Goal: Task Accomplishment & Management: Manage account settings

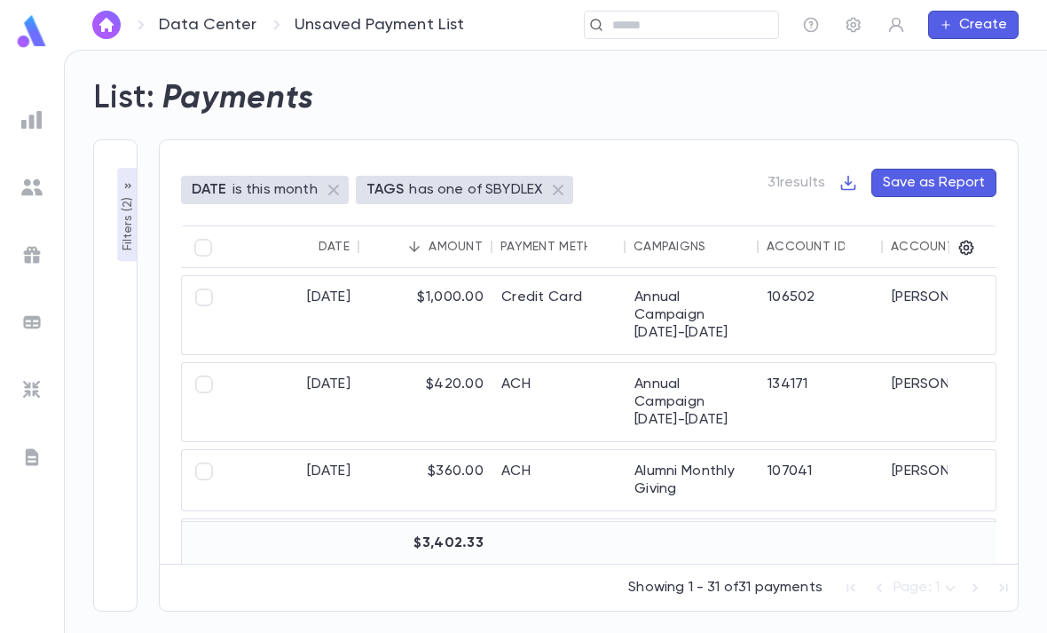
scroll to position [57, 0]
click at [32, 44] on img at bounding box center [32, 31] width 36 height 35
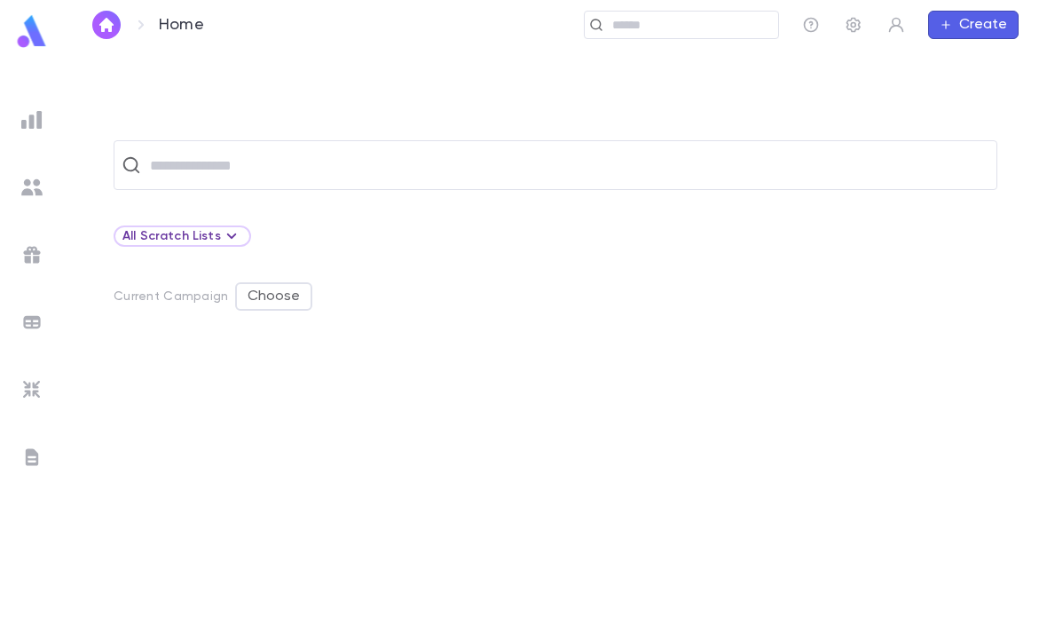
scroll to position [56, 0]
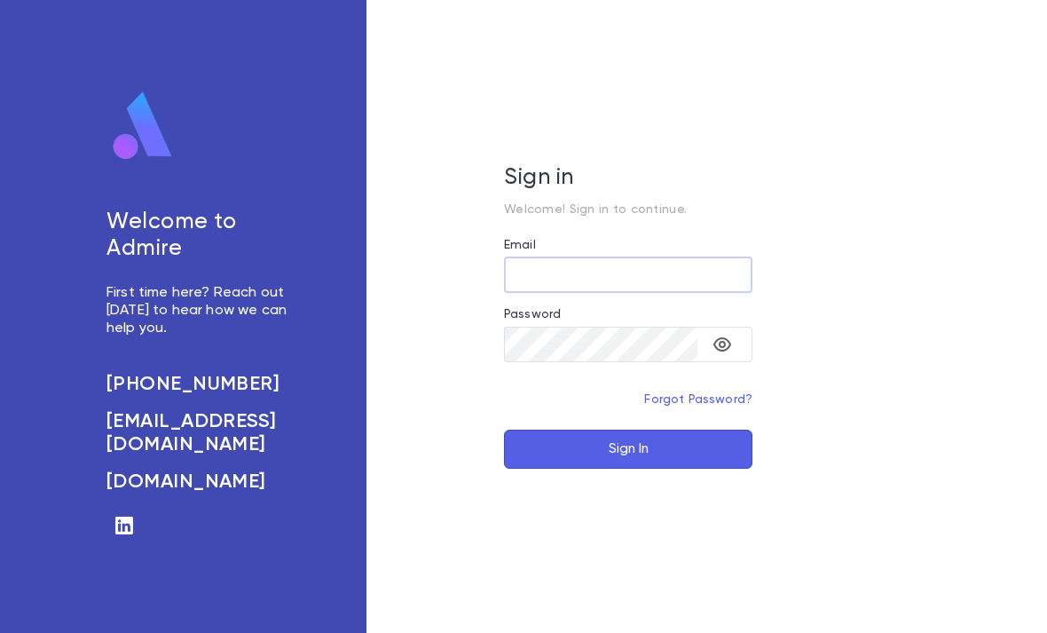
type input "**********"
click at [628, 469] on button "Sign In" at bounding box center [628, 449] width 249 height 39
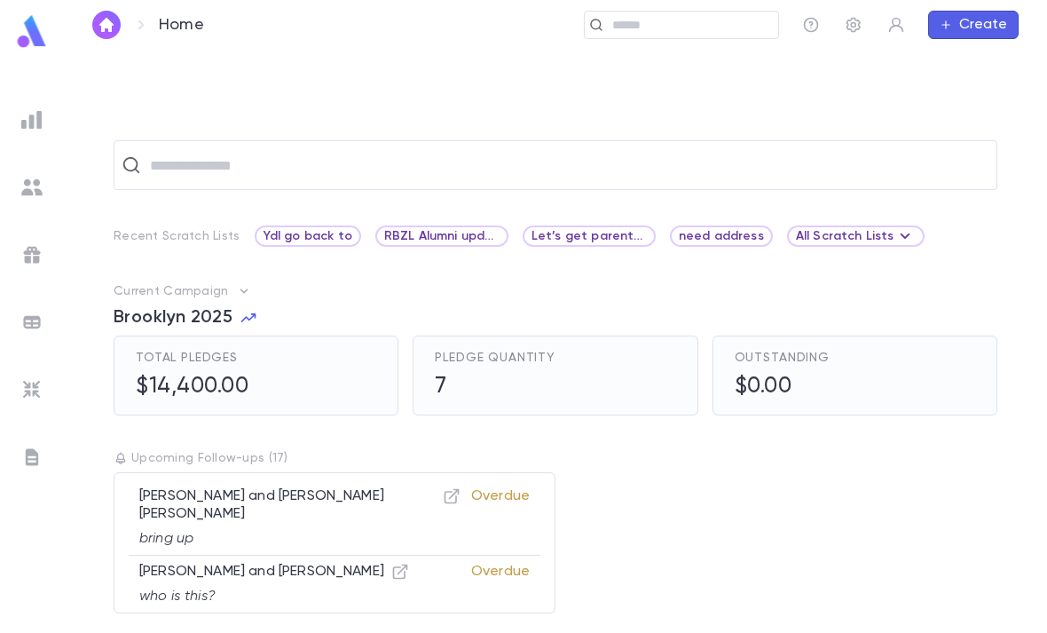
click at [680, 28] on input "text" at bounding box center [689, 25] width 164 height 17
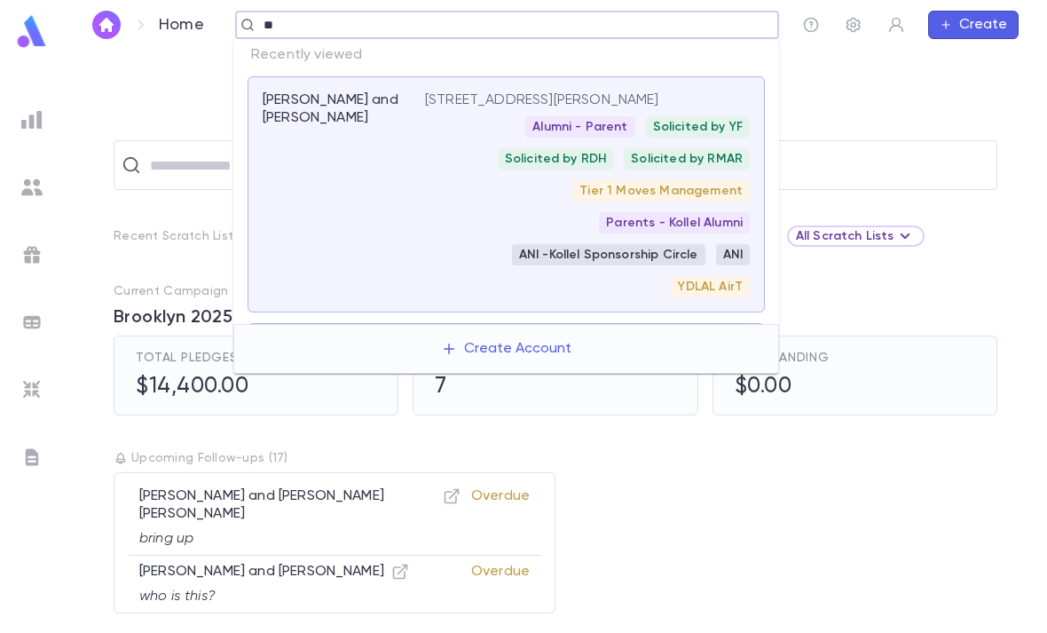
type input "*"
type input "**********"
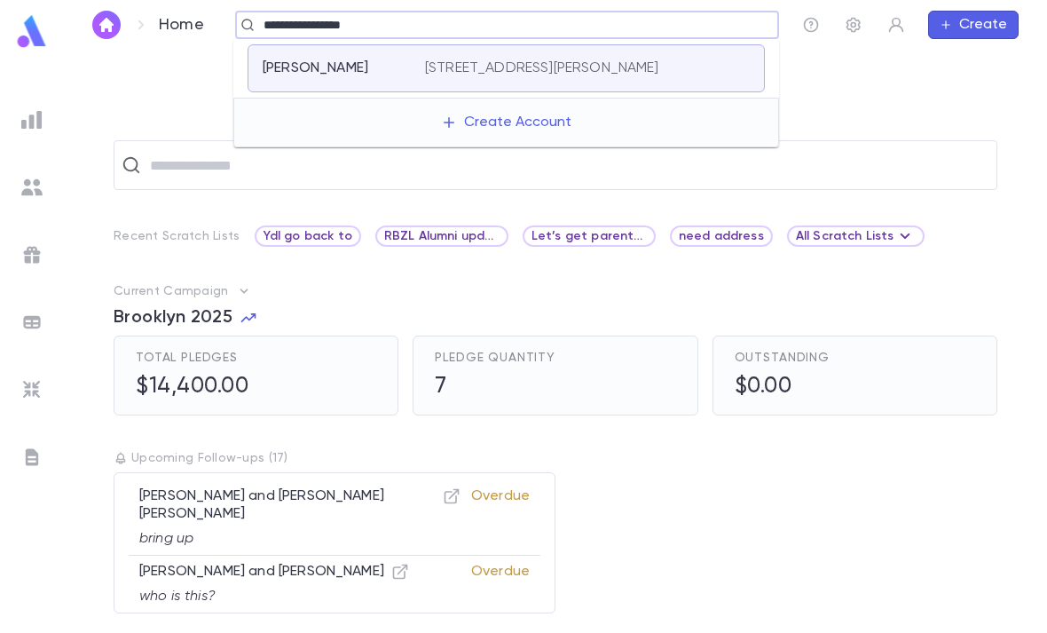
click at [660, 66] on p "[STREET_ADDRESS][PERSON_NAME]" at bounding box center [542, 68] width 234 height 18
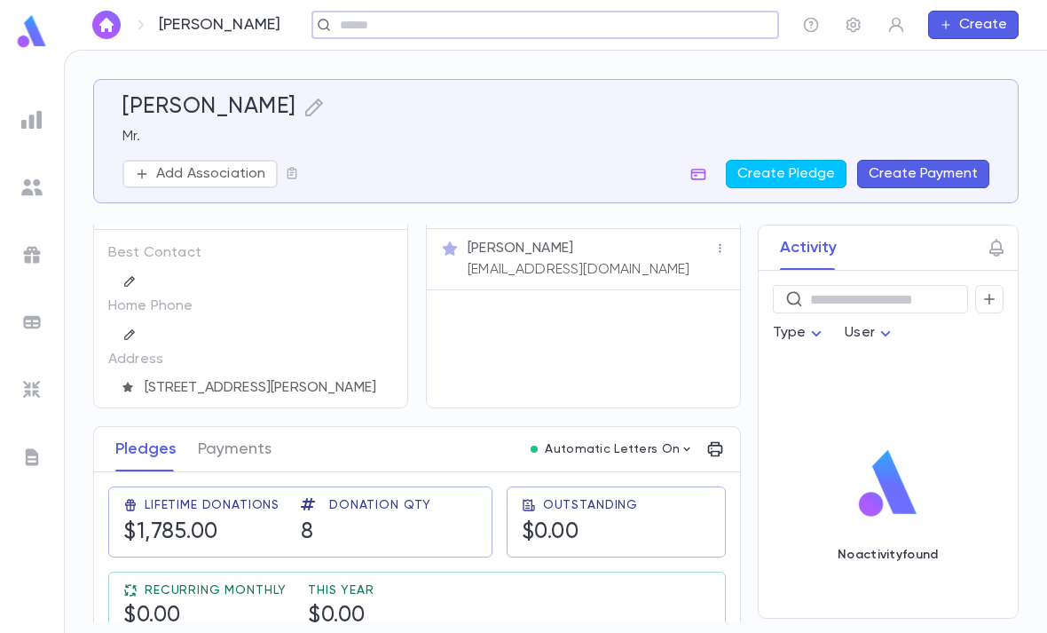
scroll to position [43, 0]
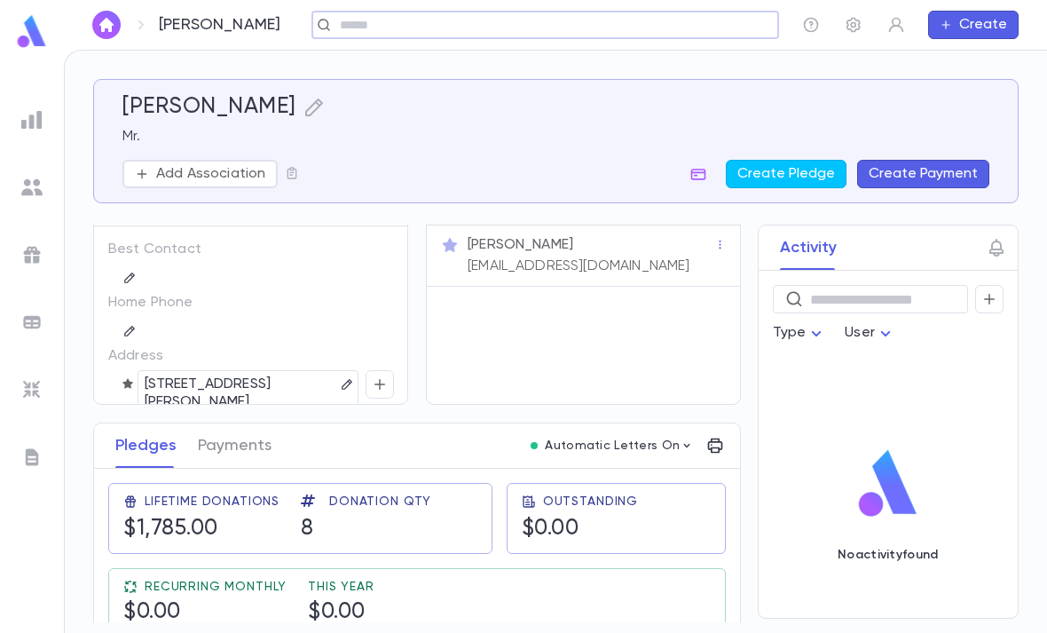
click at [239, 384] on p "[STREET_ADDRESS][PERSON_NAME]" at bounding box center [241, 393] width 193 height 39
click at [232, 391] on p "[STREET_ADDRESS][PERSON_NAME]" at bounding box center [241, 393] width 193 height 39
click at [345, 281] on div at bounding box center [250, 276] width 285 height 25
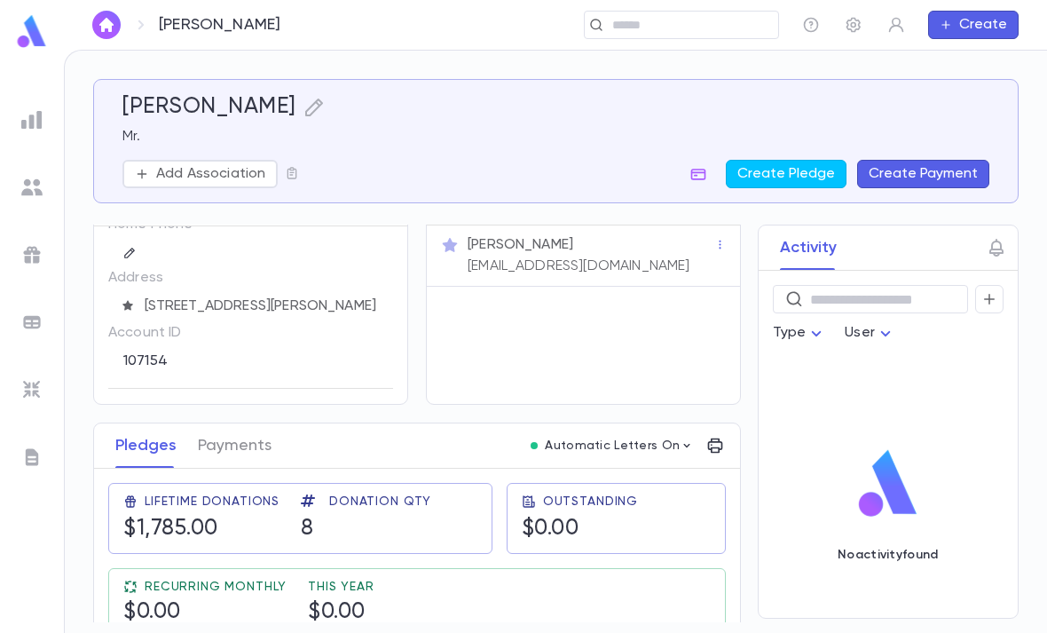
scroll to position [77, 0]
click at [172, 300] on p "[STREET_ADDRESS][PERSON_NAME]" at bounding box center [241, 315] width 193 height 39
click at [194, 315] on p "[STREET_ADDRESS][PERSON_NAME]" at bounding box center [241, 315] width 193 height 39
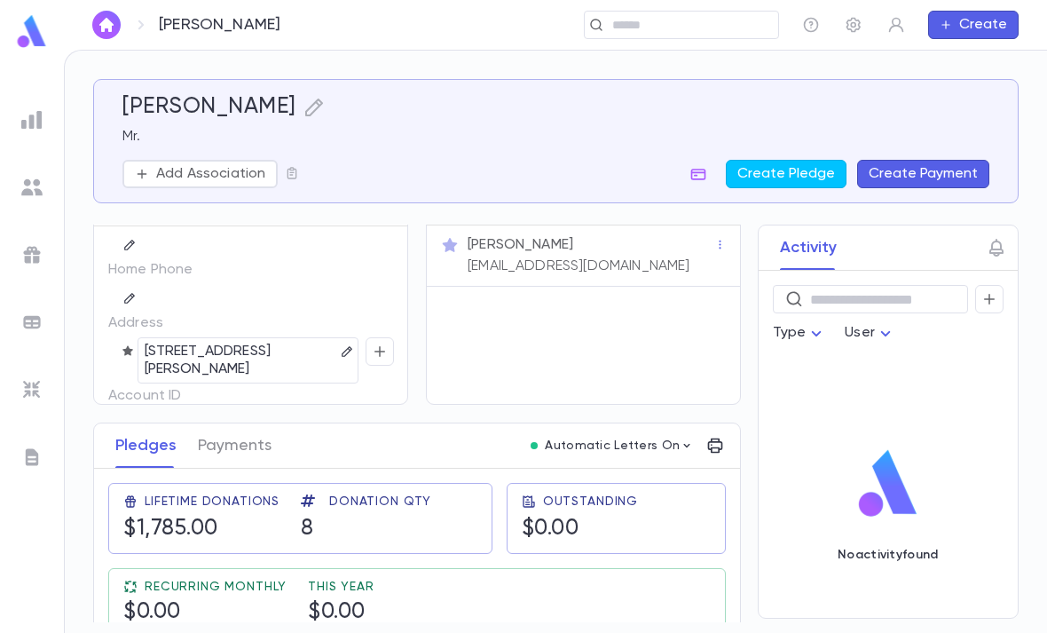
click at [991, 253] on icon "button" at bounding box center [997, 248] width 14 height 18
click at [855, 309] on input "Follow-up Date" at bounding box center [858, 315] width 249 height 28
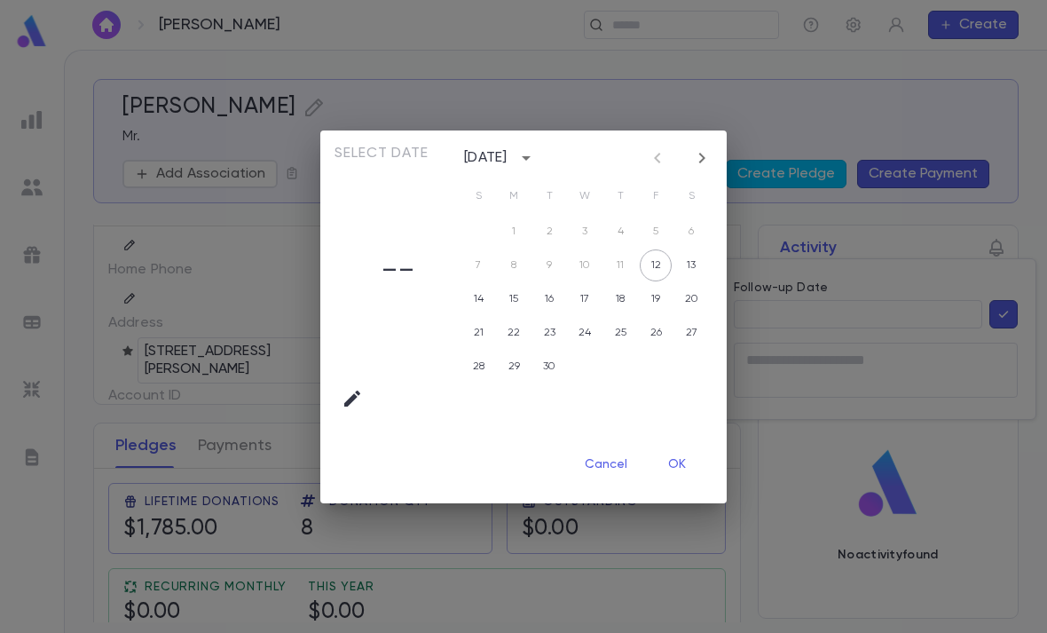
click at [706, 159] on icon "Next month" at bounding box center [702, 157] width 21 height 21
click at [551, 312] on button "14" at bounding box center [550, 299] width 32 height 32
click at [555, 334] on button "21" at bounding box center [550, 333] width 32 height 32
type input "**********"
click at [688, 466] on button "OK" at bounding box center [677, 465] width 57 height 34
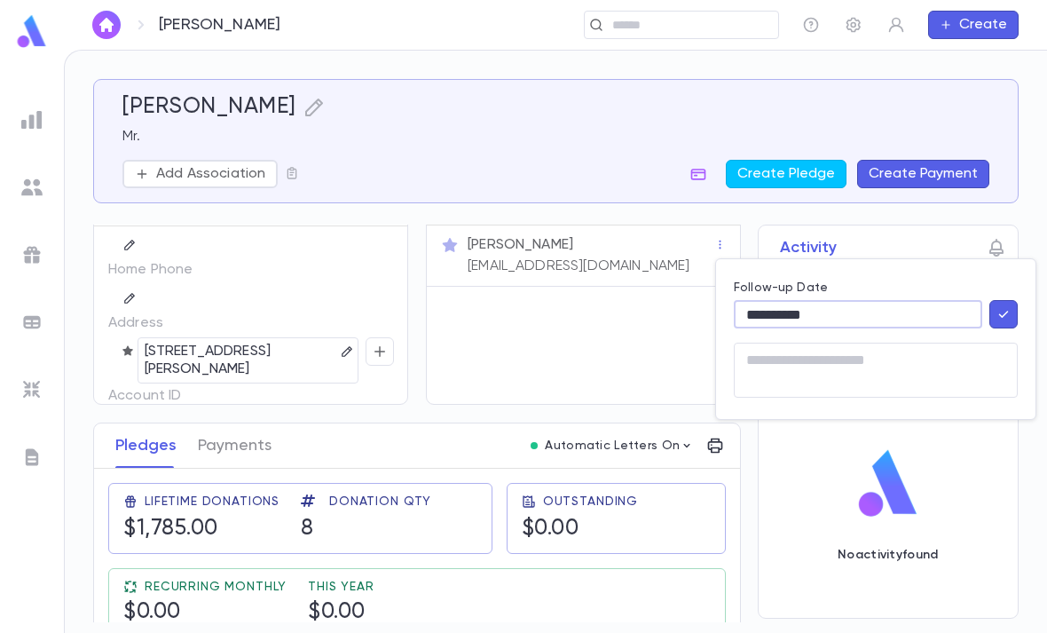
click at [1003, 312] on icon "button" at bounding box center [1004, 314] width 16 height 18
